Goal: Task Accomplishment & Management: Manage account settings

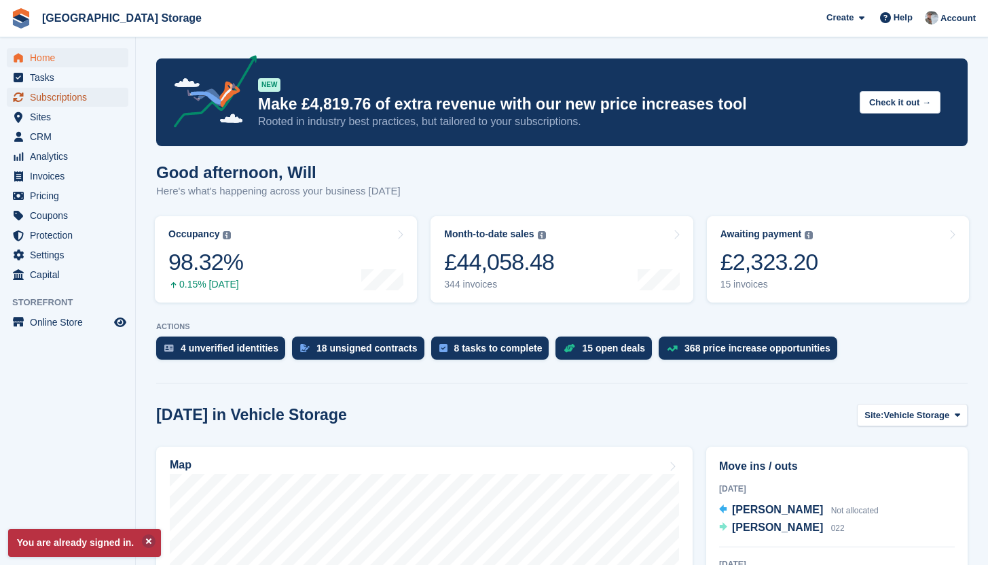
click at [63, 104] on span "Subscriptions" at bounding box center [71, 97] width 82 height 19
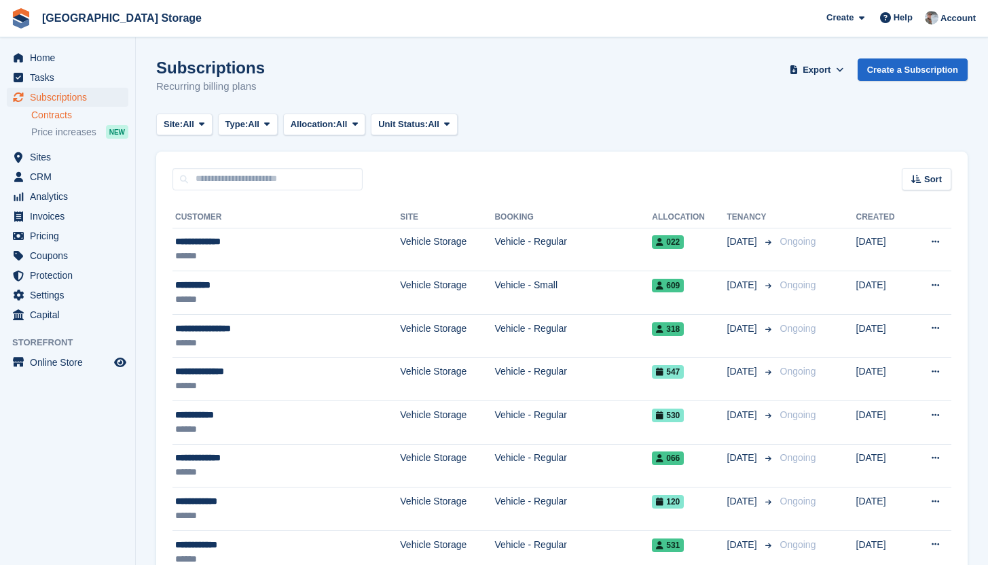
click at [65, 120] on link "Contracts" at bounding box center [79, 115] width 97 height 13
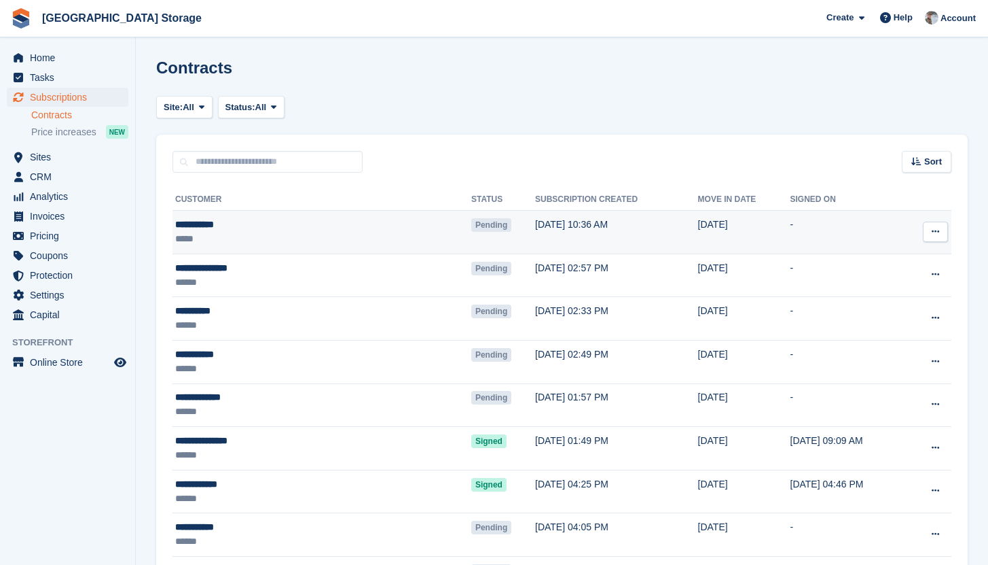
click at [948, 240] on div at bounding box center [935, 231] width 25 height 20
click at [939, 237] on button at bounding box center [935, 231] width 25 height 20
click at [893, 259] on p "View contact" at bounding box center [883, 258] width 118 height 18
click at [933, 233] on icon at bounding box center [935, 231] width 7 height 9
click at [535, 228] on td "[DATE] 10:36 AM" at bounding box center [616, 232] width 163 height 43
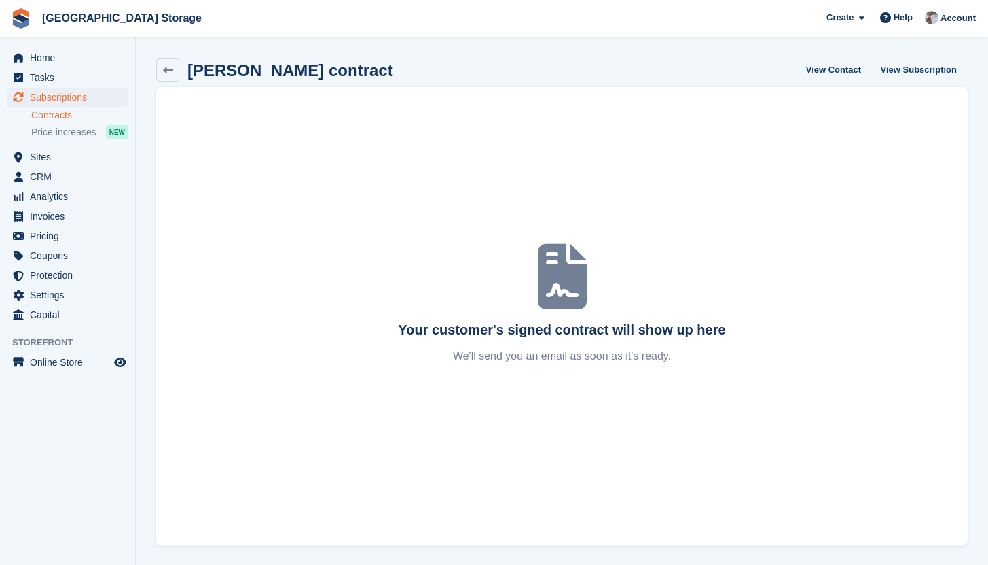
scroll to position [1, 0]
click at [949, 62] on link "View Subscription" at bounding box center [919, 68] width 87 height 22
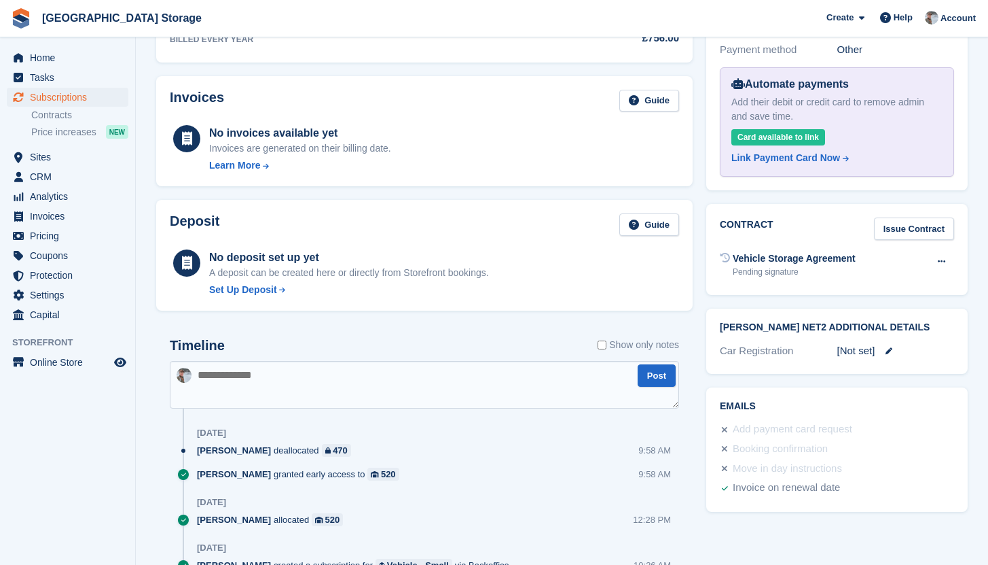
scroll to position [454, 0]
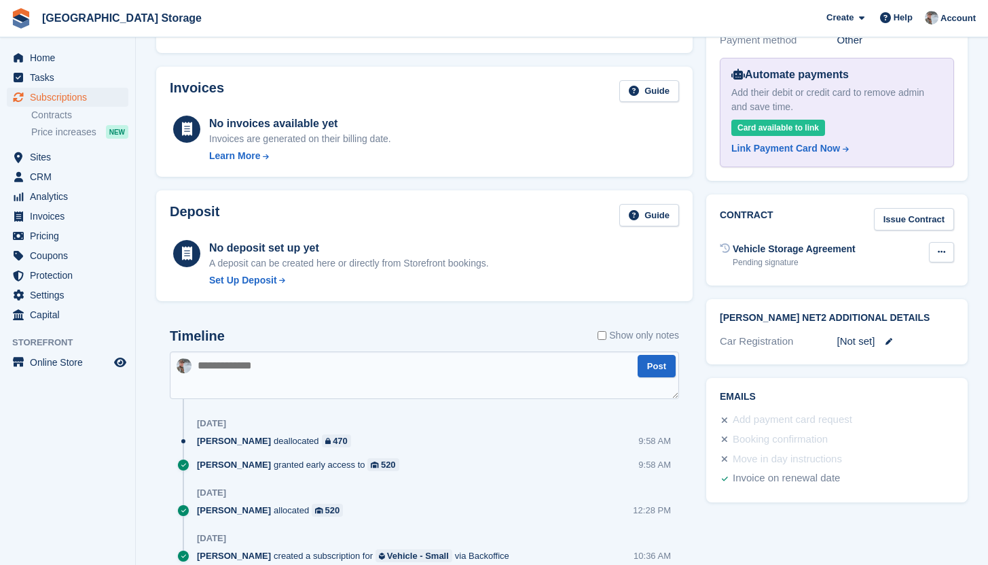
click at [938, 247] on icon at bounding box center [941, 251] width 7 height 9
click at [785, 242] on div "Vehicle Storage Agreement" at bounding box center [794, 249] width 123 height 14
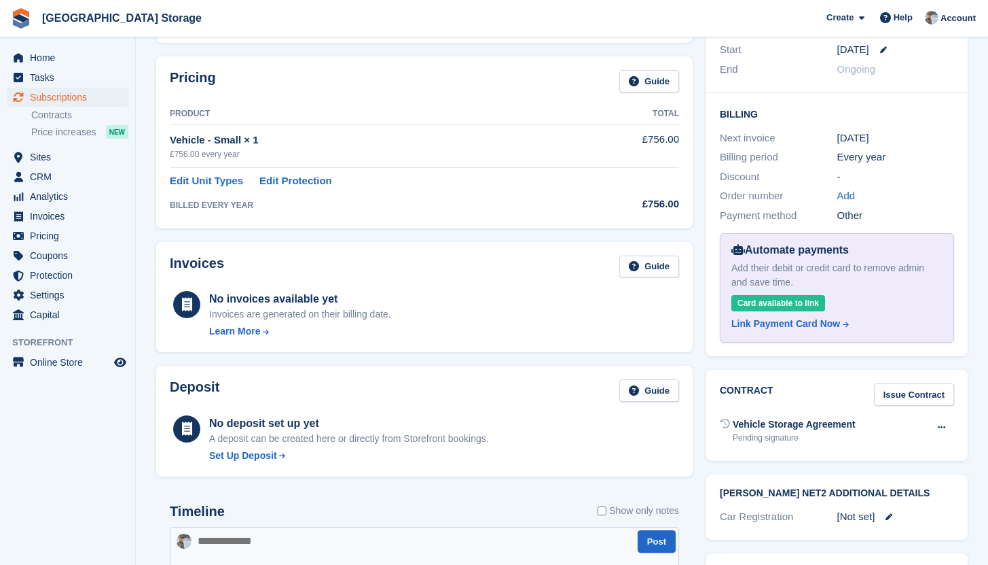
scroll to position [0, 0]
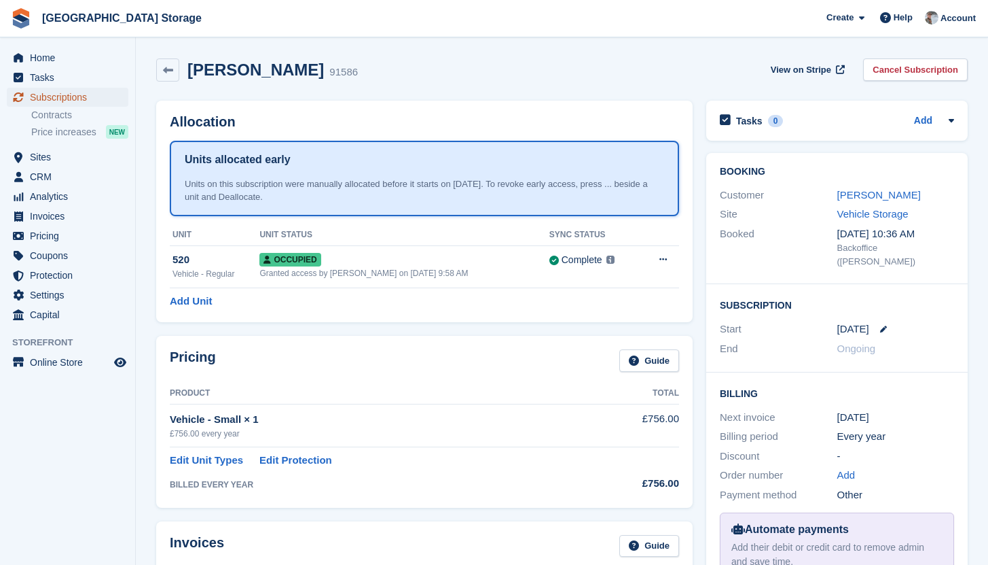
click at [81, 103] on span "Subscriptions" at bounding box center [71, 97] width 82 height 19
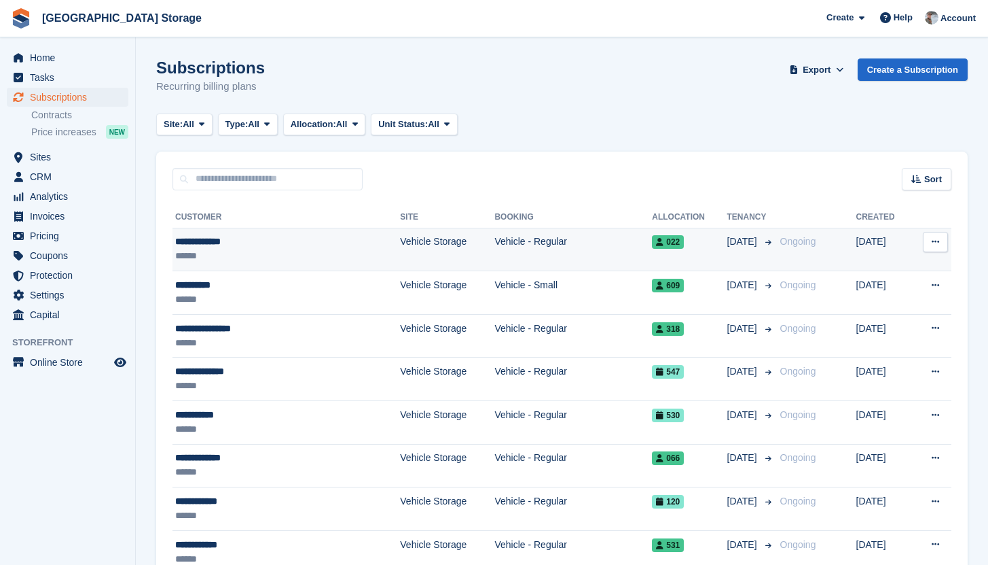
click at [495, 249] on td "Vehicle - Regular" at bounding box center [574, 249] width 158 height 43
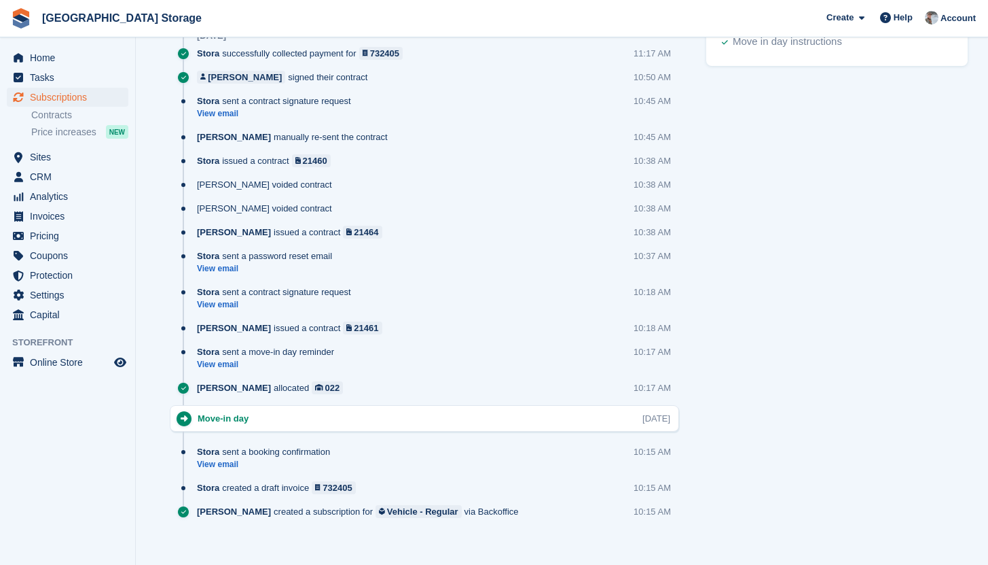
scroll to position [812, 0]
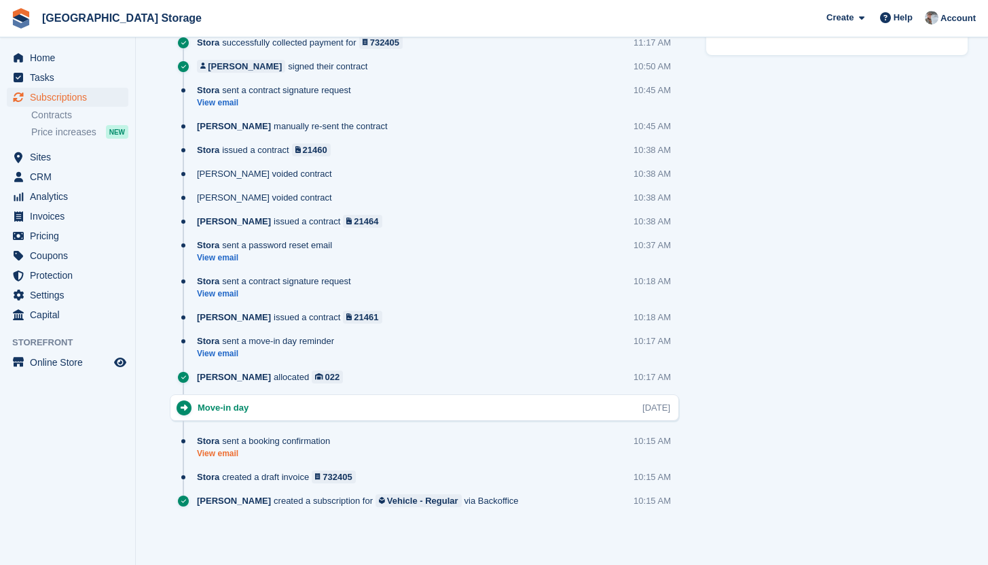
click at [229, 454] on link "View email" at bounding box center [267, 454] width 140 height 12
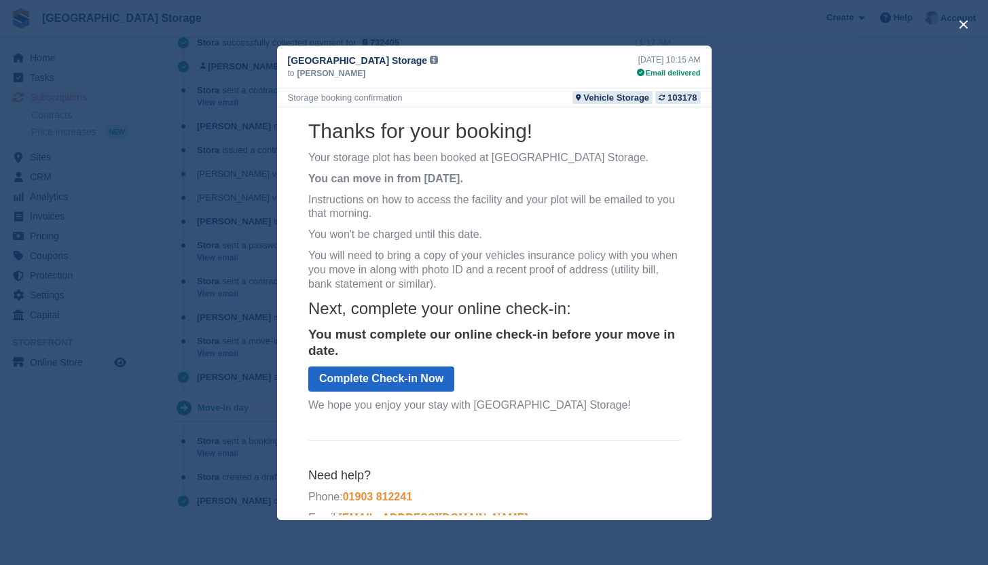
scroll to position [124, 0]
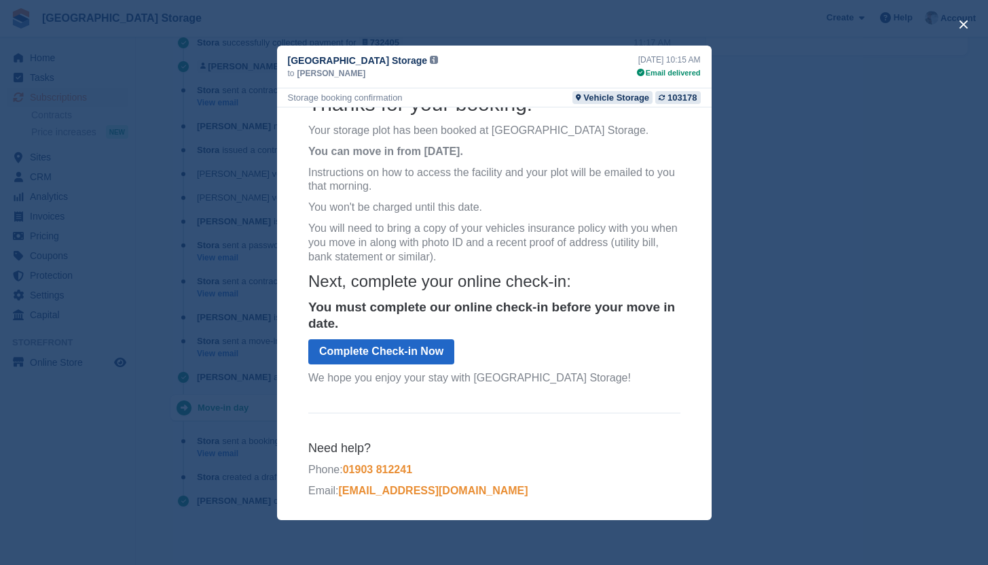
click at [890, 279] on div "close" at bounding box center [494, 282] width 988 height 565
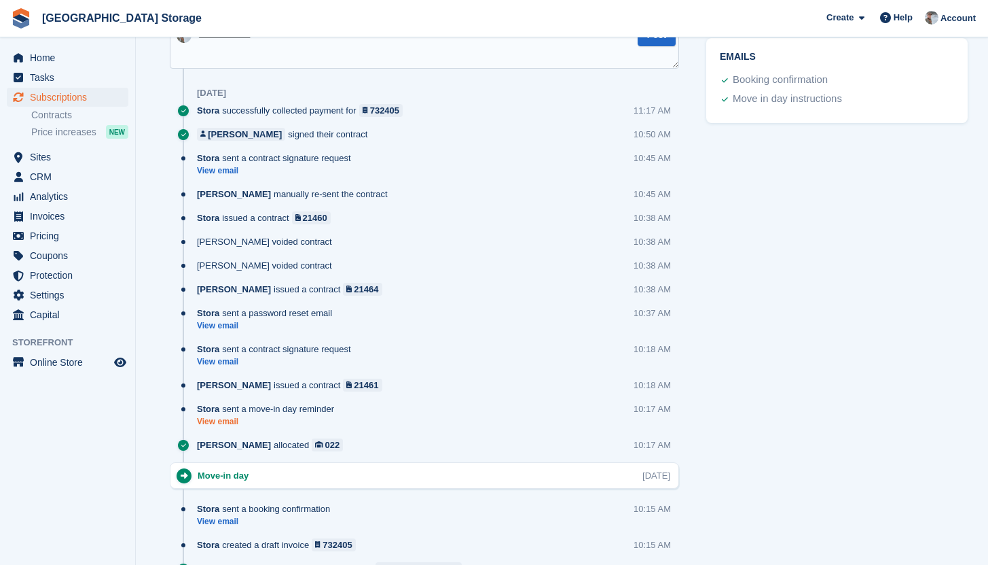
scroll to position [743, 0]
click at [215, 424] on link "View email" at bounding box center [269, 423] width 144 height 12
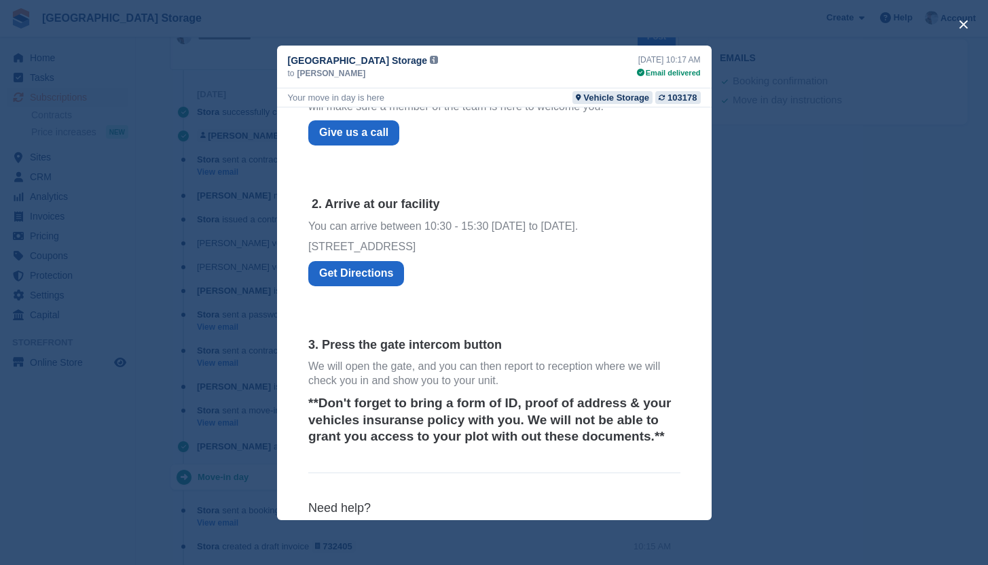
scroll to position [328, 0]
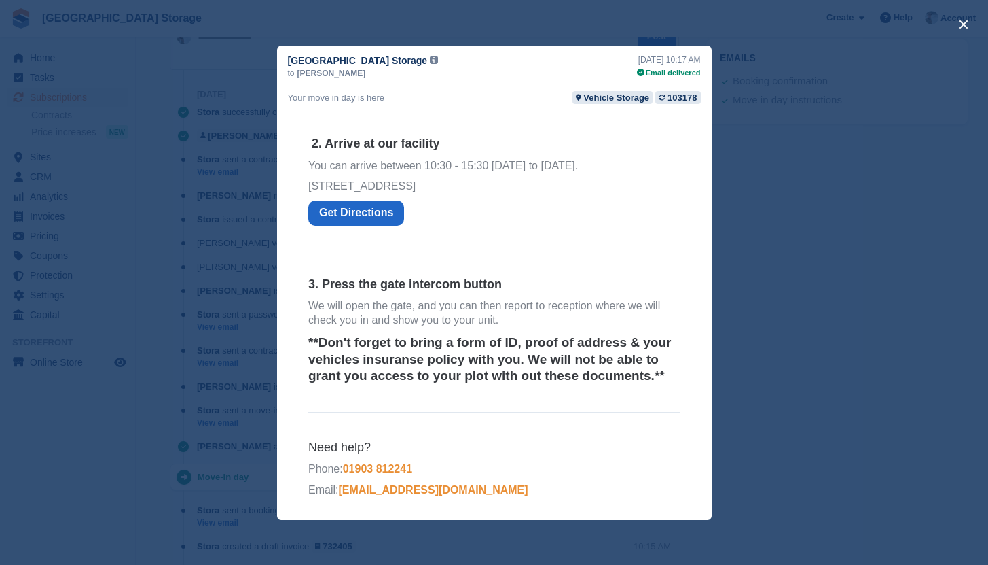
click at [798, 279] on div "close" at bounding box center [494, 282] width 988 height 565
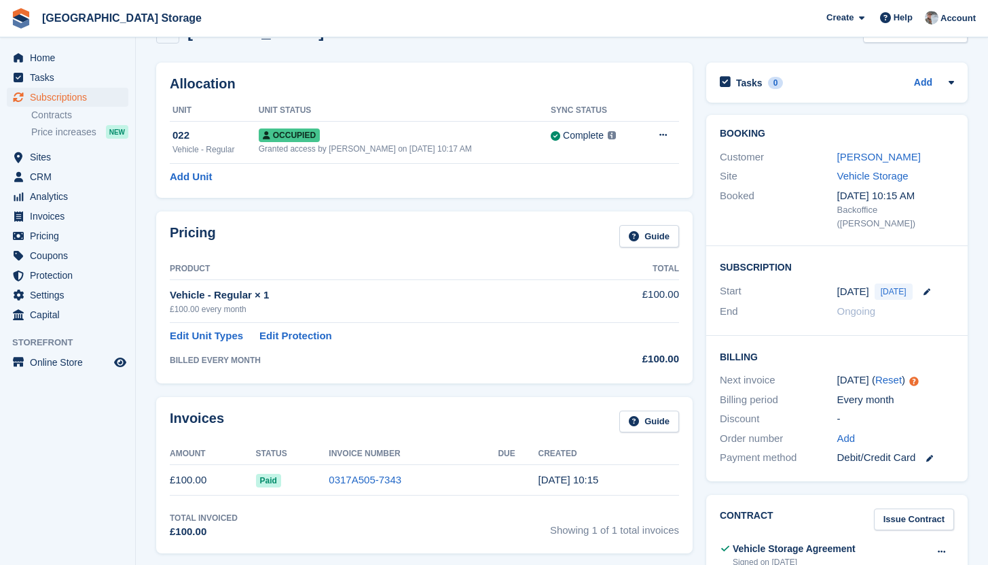
scroll to position [0, 0]
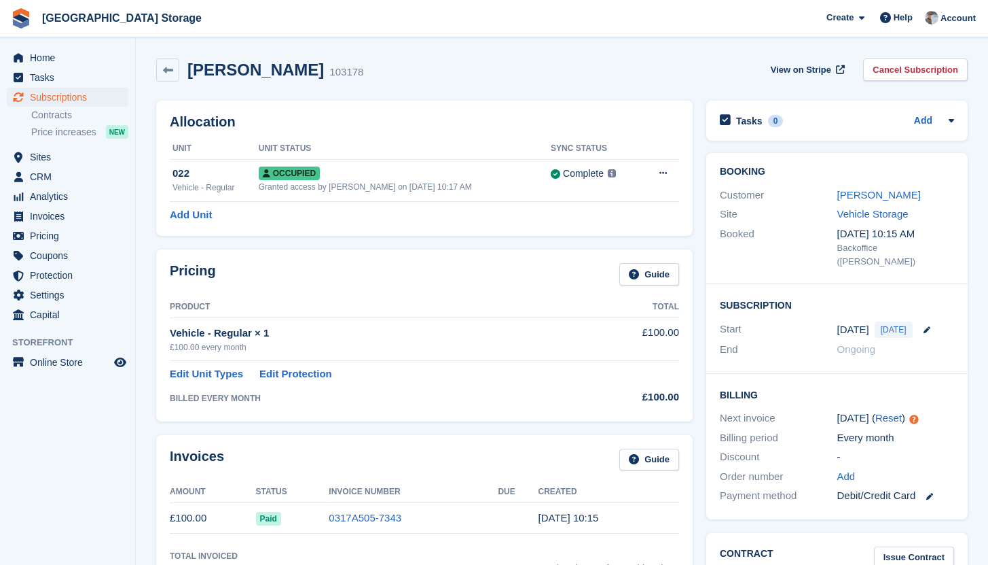
click at [863, 187] on div "[PERSON_NAME]" at bounding box center [897, 195] width 118 height 16
click at [857, 190] on link "Angela Marden" at bounding box center [880, 195] width 84 height 12
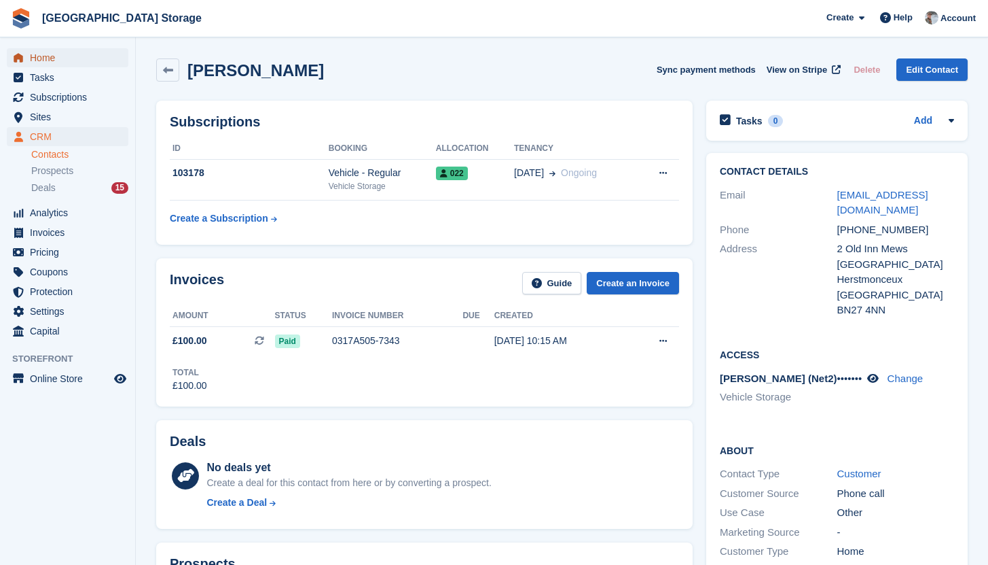
click at [47, 62] on span "Home" at bounding box center [71, 57] width 82 height 19
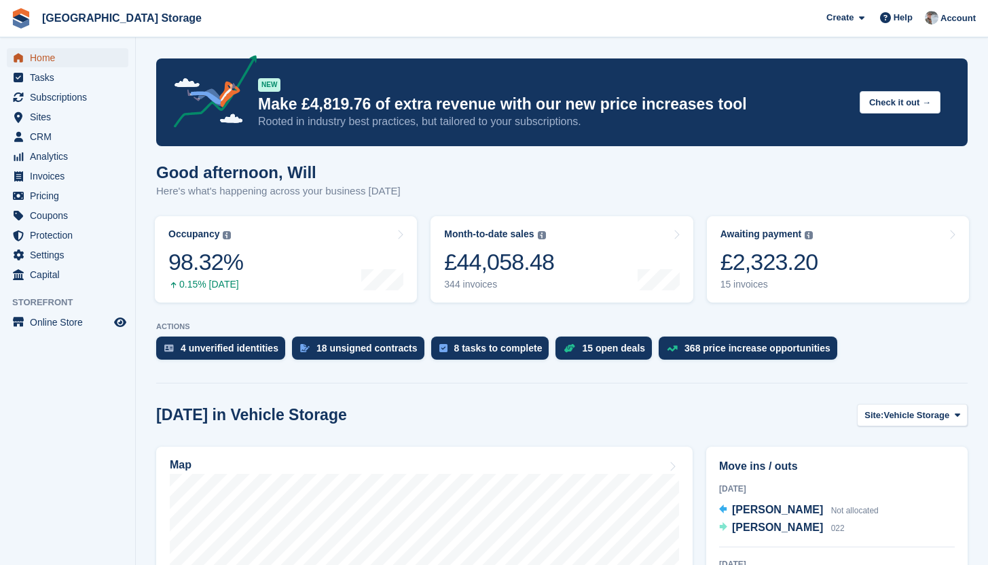
click at [42, 59] on span "Home" at bounding box center [71, 57] width 82 height 19
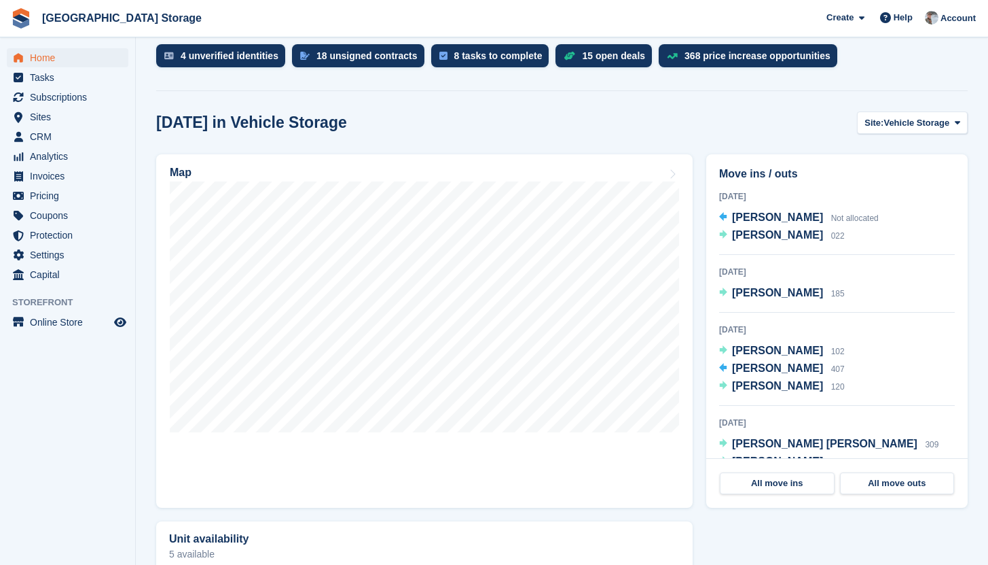
scroll to position [291, 0]
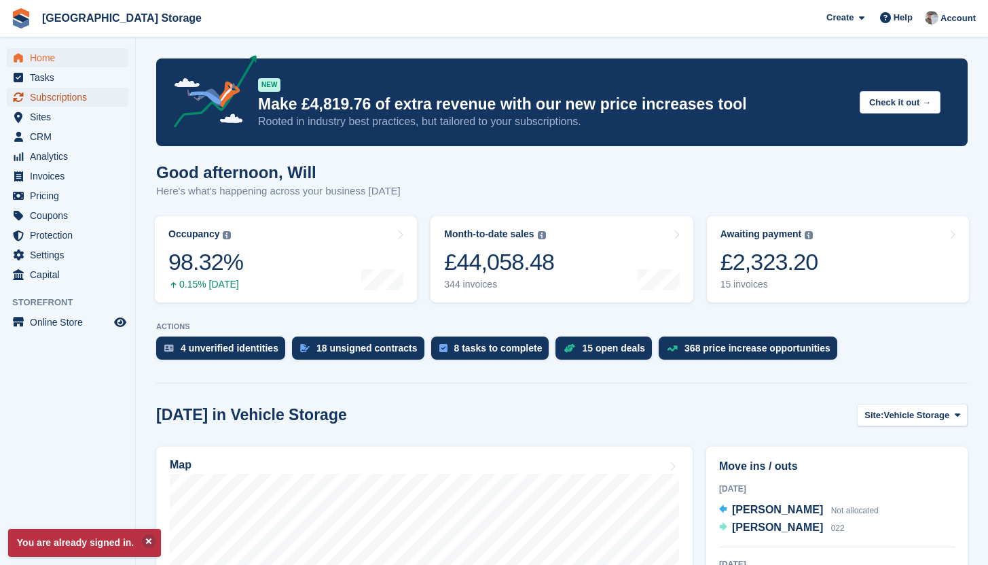
click at [53, 94] on span "Subscriptions" at bounding box center [71, 97] width 82 height 19
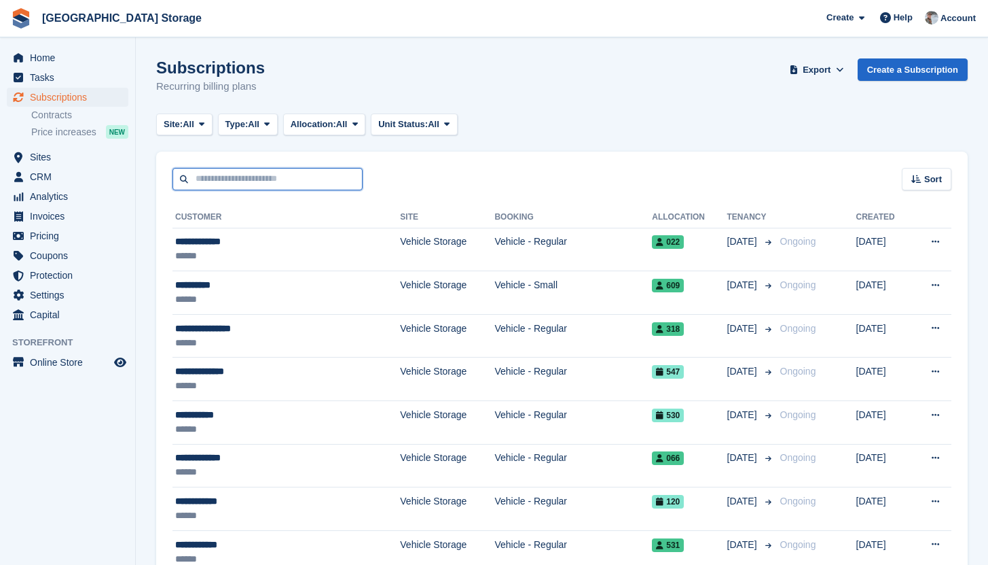
click at [232, 172] on input "text" at bounding box center [268, 179] width 190 height 22
type input "*****"
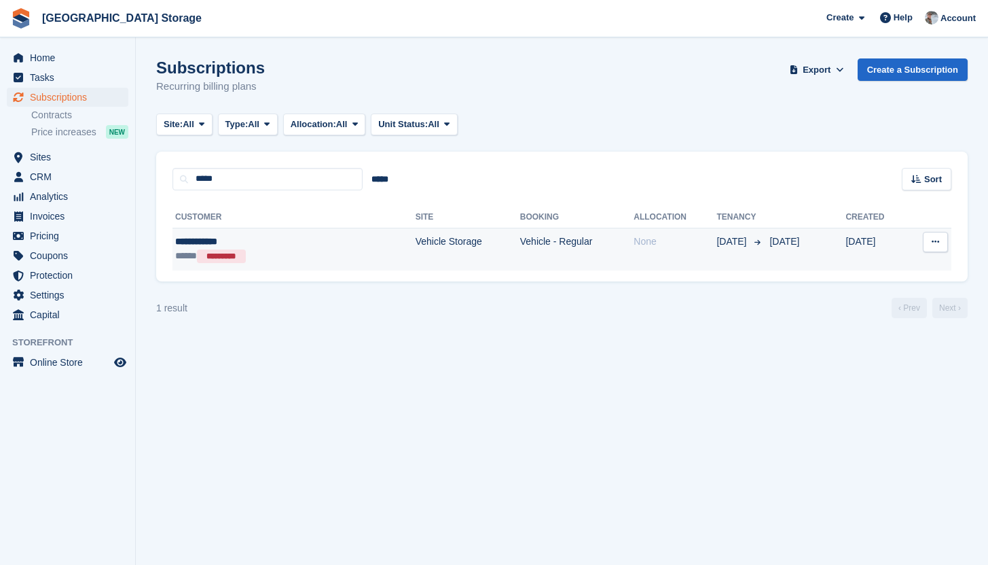
click at [268, 251] on div "***** *********" at bounding box center [251, 256] width 152 height 14
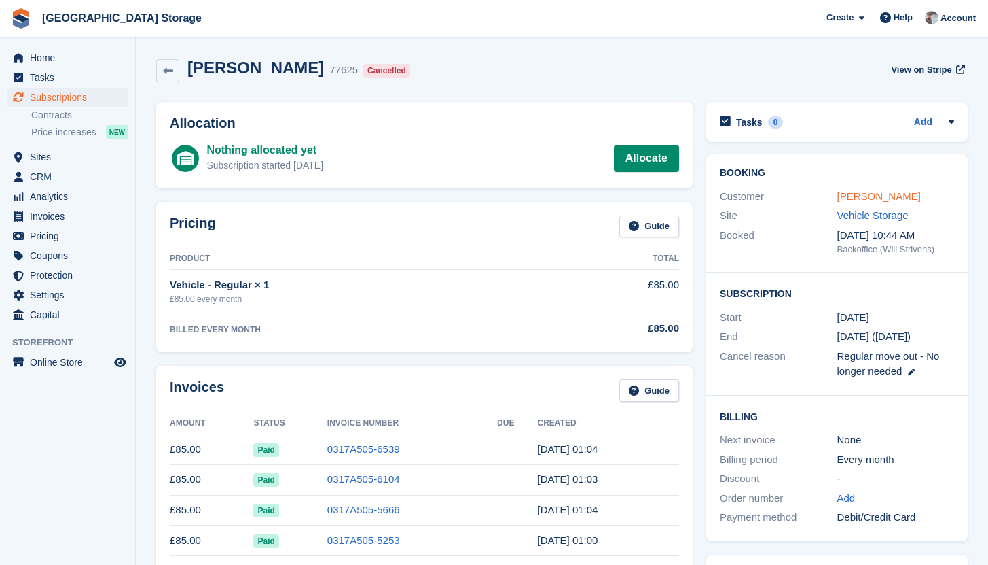
click at [896, 197] on link "[PERSON_NAME]" at bounding box center [880, 196] width 84 height 12
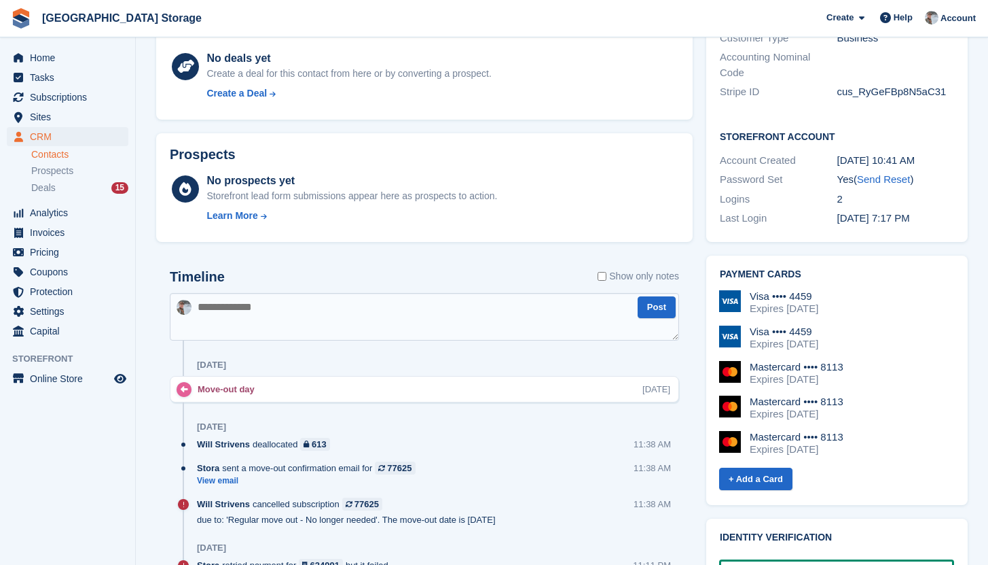
scroll to position [611, 0]
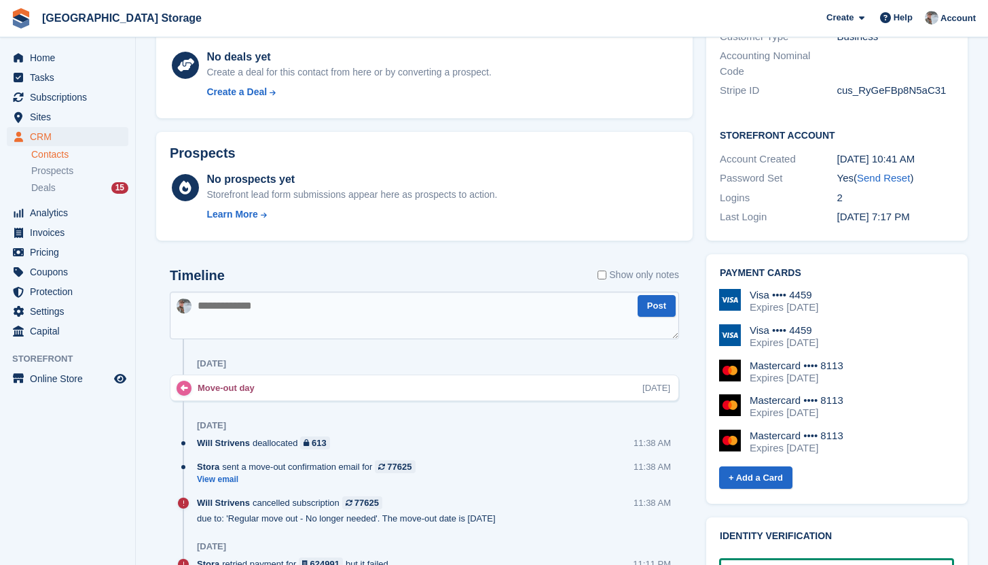
click at [338, 296] on textarea at bounding box center [424, 315] width 509 height 48
paste textarea "**********"
type textarea "**********"
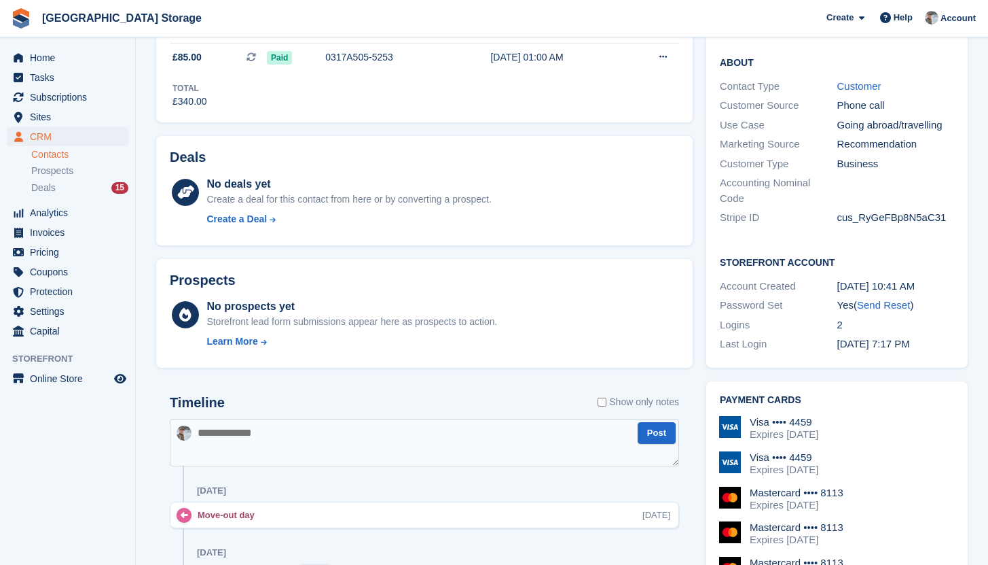
scroll to position [0, 0]
click at [314, 431] on textarea at bounding box center [424, 442] width 509 height 48
paste textarea "**********"
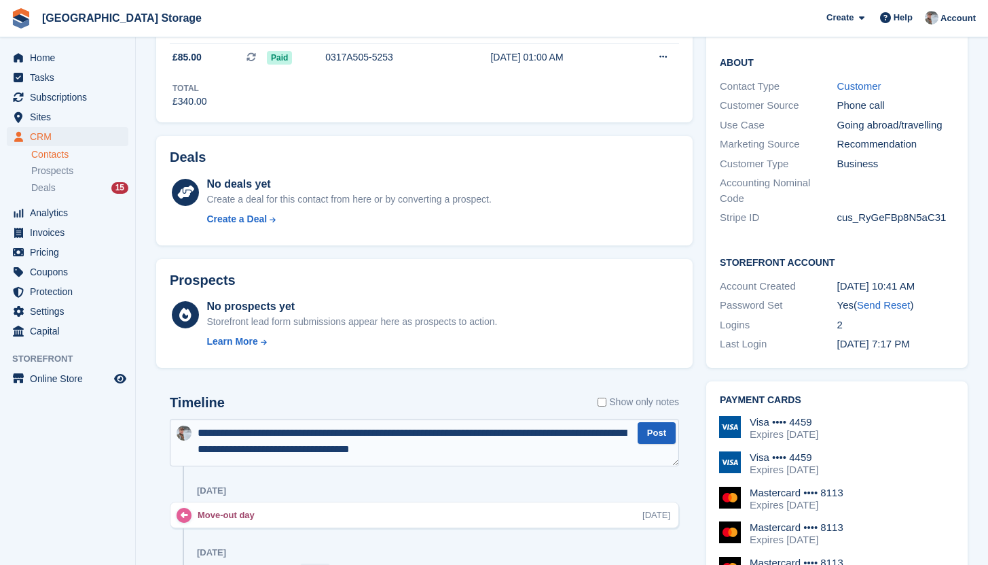
type textarea "**********"
click at [653, 426] on button "Post" at bounding box center [657, 433] width 38 height 22
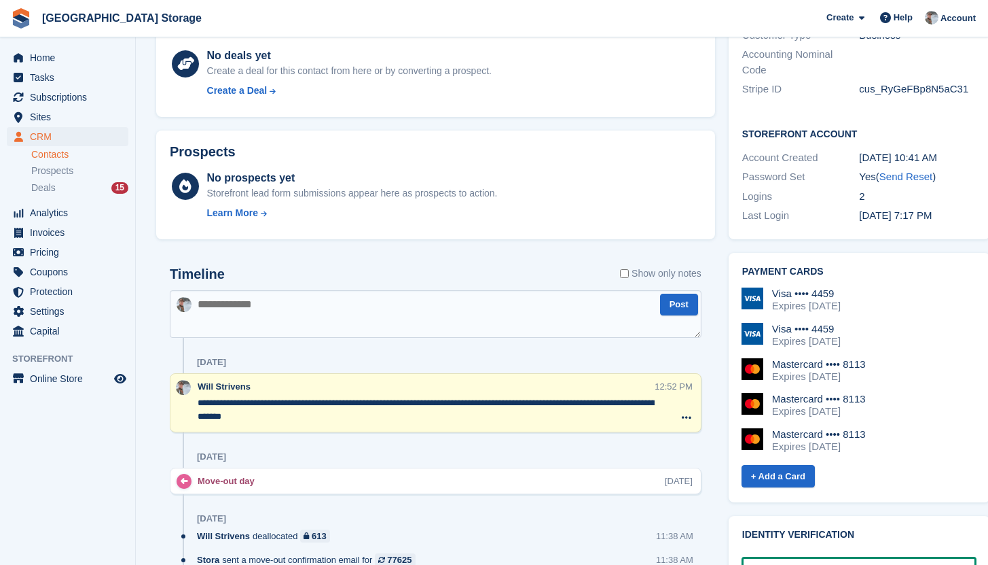
scroll to position [614, 0]
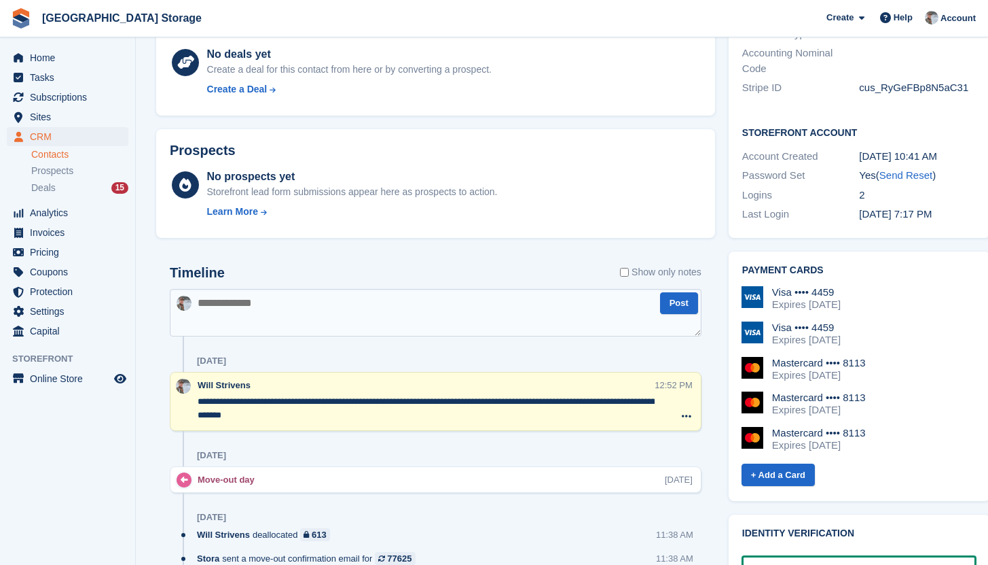
click at [302, 302] on textarea at bounding box center [436, 313] width 532 height 48
drag, startPoint x: 449, startPoint y: 410, endPoint x: 146, endPoint y: 387, distance: 303.9
click at [146, 387] on section "Martha Lopez Sync payment methods View on Stripe Delete Edit Contact A payment …" at bounding box center [562, 141] width 853 height 1511
click at [301, 309] on textarea at bounding box center [436, 313] width 532 height 48
paste textarea "**********"
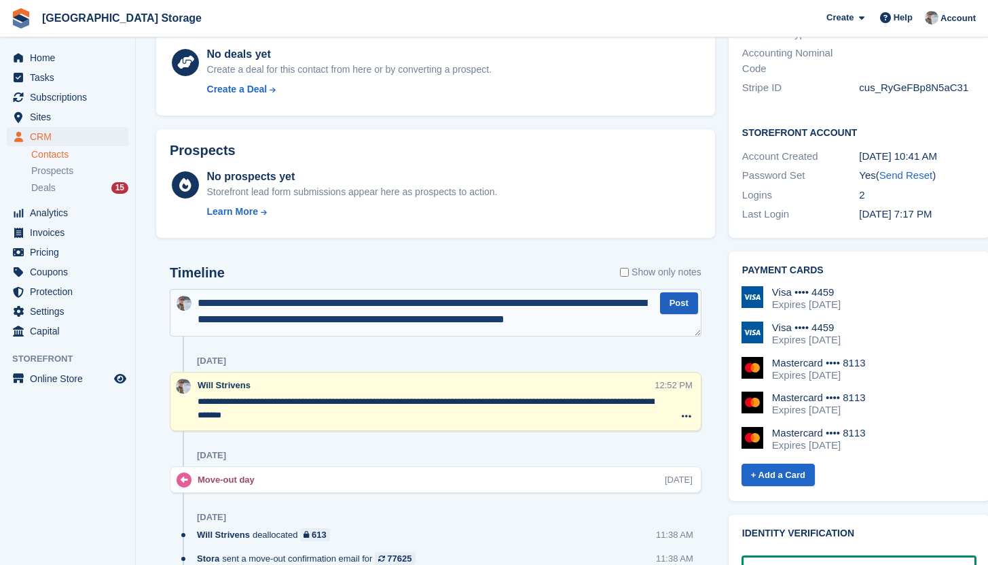
type textarea "**********"
click at [681, 308] on button "Post" at bounding box center [679, 303] width 38 height 22
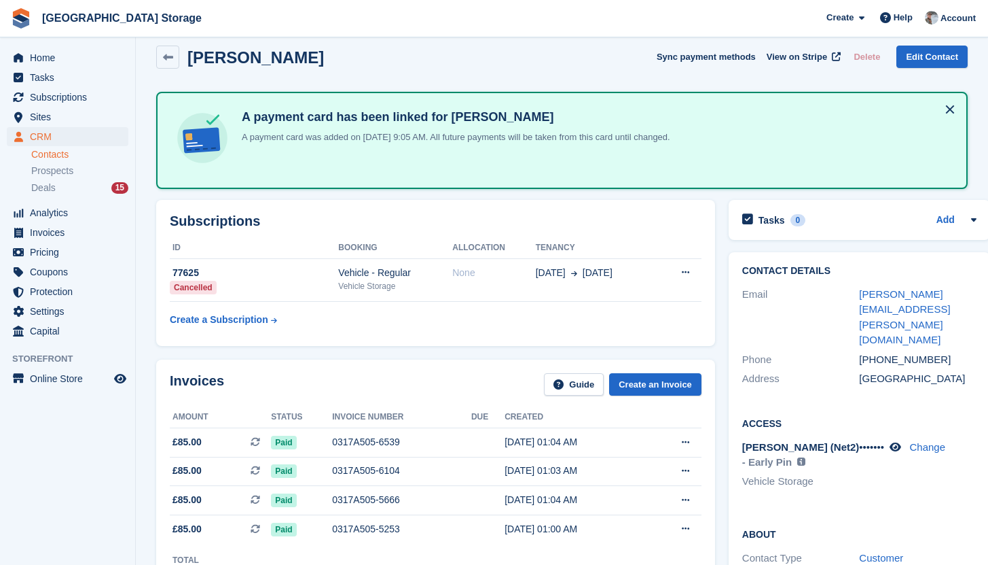
scroll to position [0, 0]
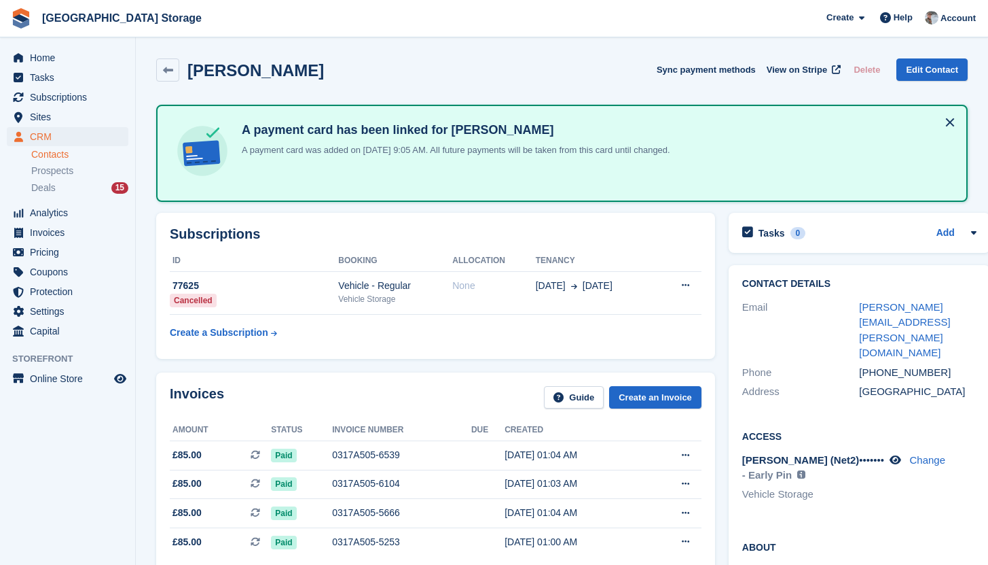
click at [944, 123] on button at bounding box center [950, 122] width 22 height 22
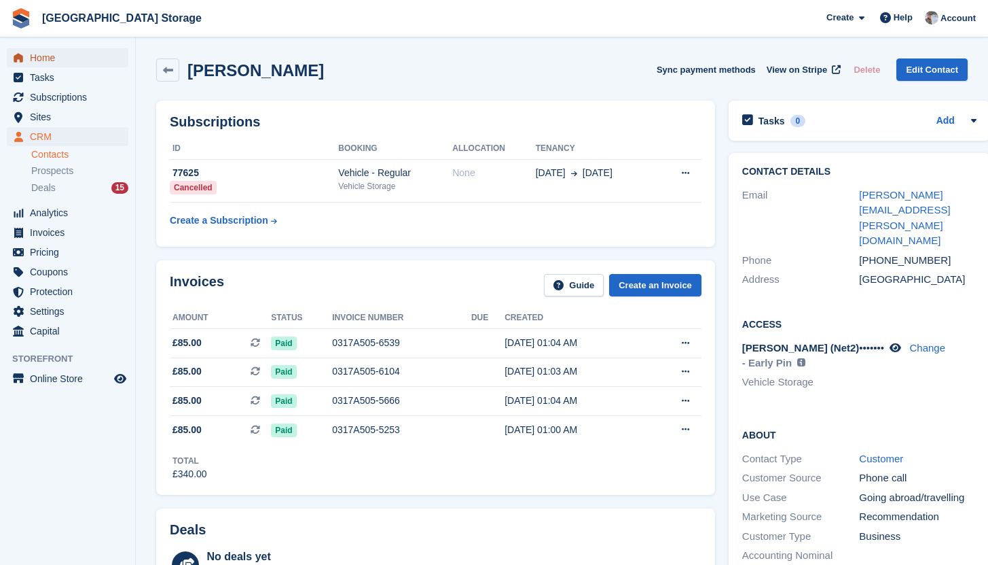
click at [67, 56] on span "Home" at bounding box center [71, 57] width 82 height 19
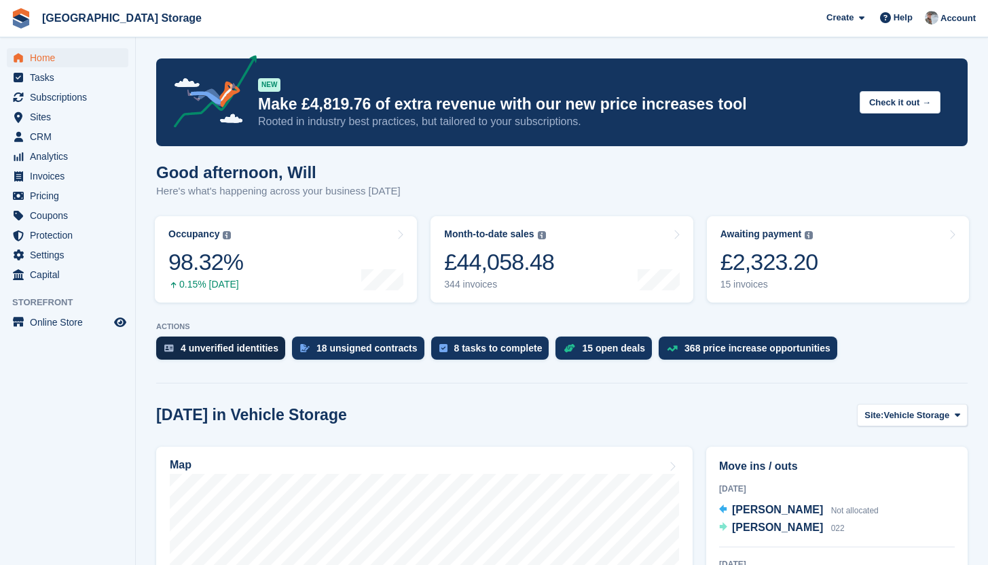
click at [236, 343] on div "4 unverified identities" at bounding box center [230, 347] width 98 height 11
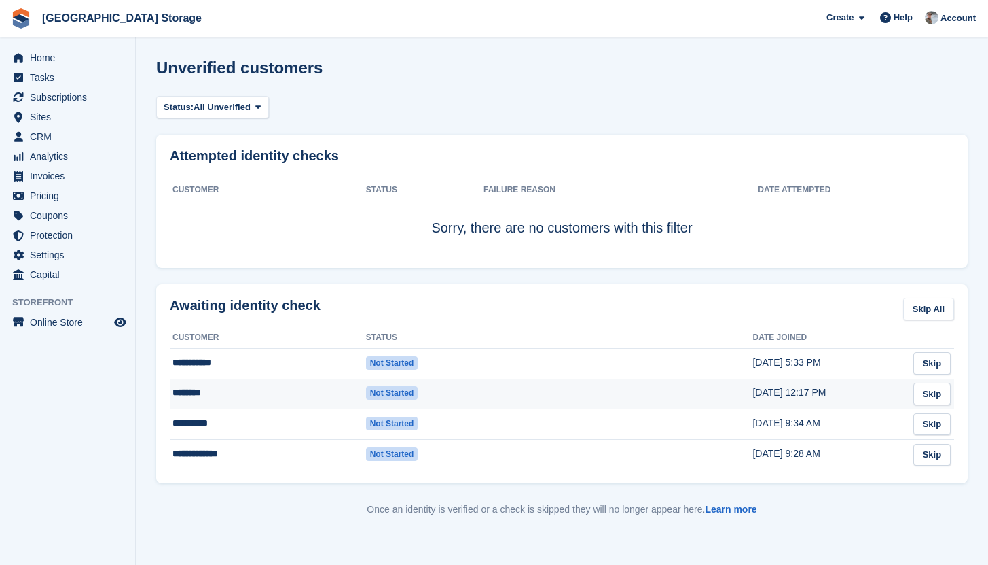
click at [298, 393] on td "********" at bounding box center [268, 393] width 196 height 31
click at [86, 59] on span "Home" at bounding box center [71, 57] width 82 height 19
